Goal: Task Accomplishment & Management: Manage account settings

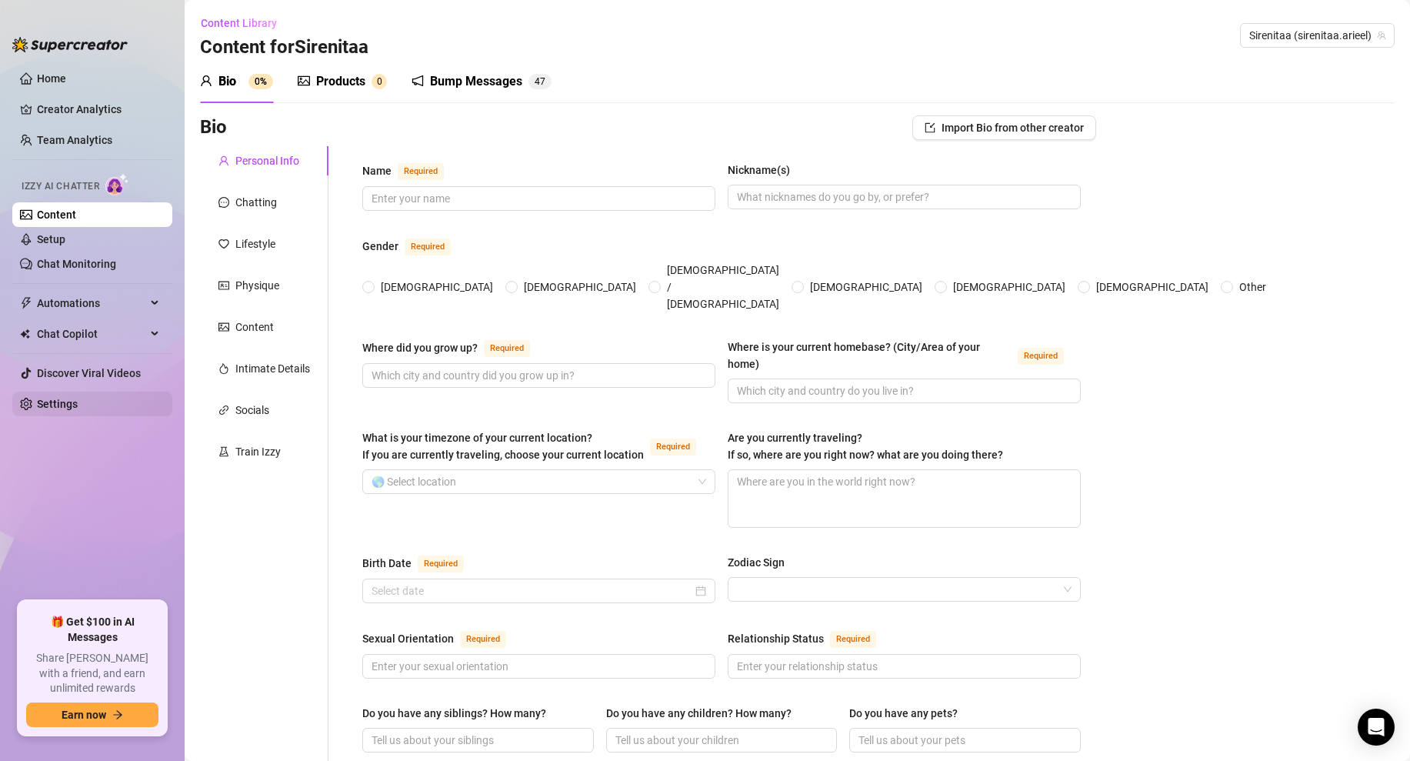
click at [72, 409] on link "Settings" at bounding box center [57, 404] width 41 height 12
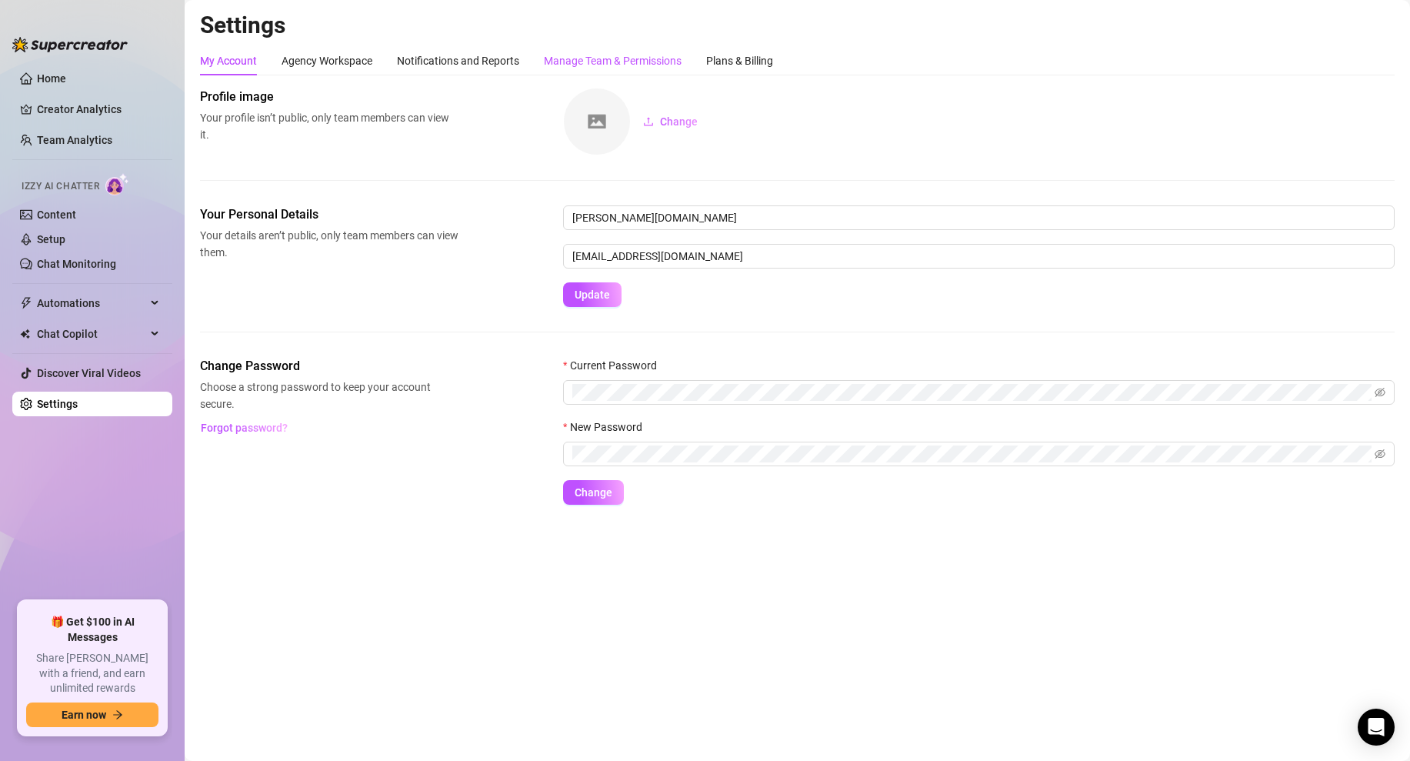
click at [599, 52] on div "Manage Team & Permissions" at bounding box center [613, 60] width 138 height 17
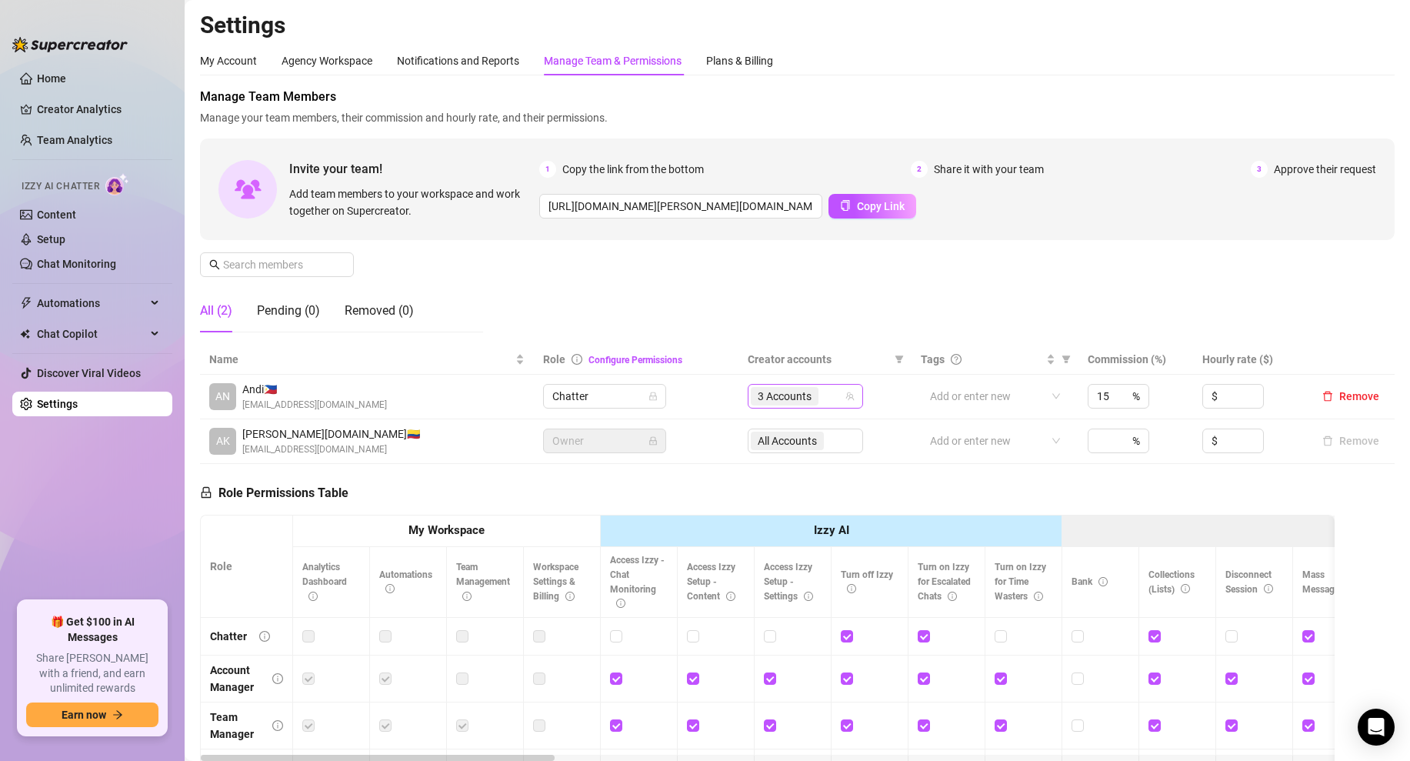
click at [848, 397] on icon "team" at bounding box center [850, 396] width 8 height 8
click at [856, 399] on div "3 Accounts" at bounding box center [805, 396] width 115 height 25
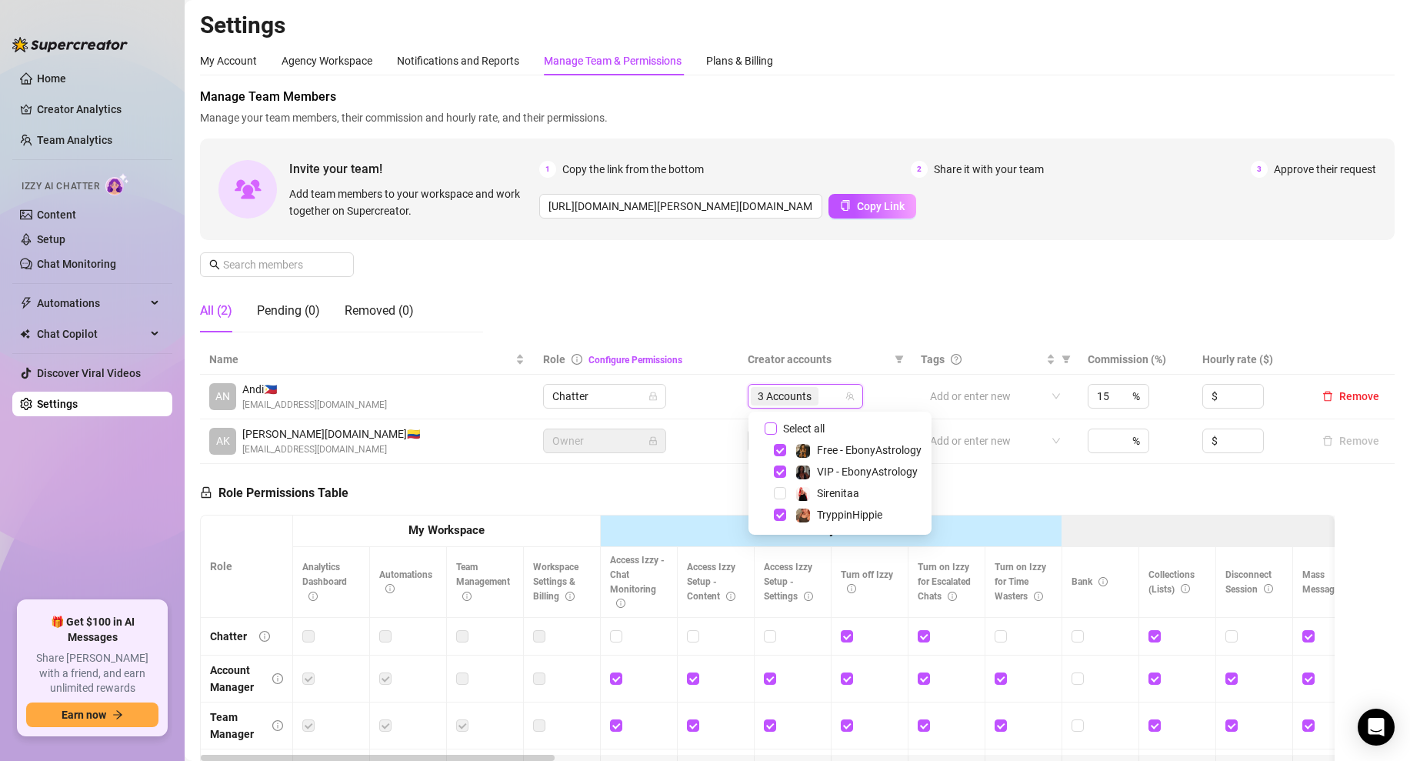
click at [779, 429] on span "Select all" at bounding box center [804, 428] width 54 height 17
click at [777, 429] on input "Select all" at bounding box center [771, 428] width 12 height 12
checkbox input "true"
click at [700, 479] on div "Role Permissions Table Role My Workspace Izzy AI OnlyFans Side Menu OnlyFans Ch…" at bounding box center [767, 685] width 1135 height 443
